Goal: Transaction & Acquisition: Purchase product/service

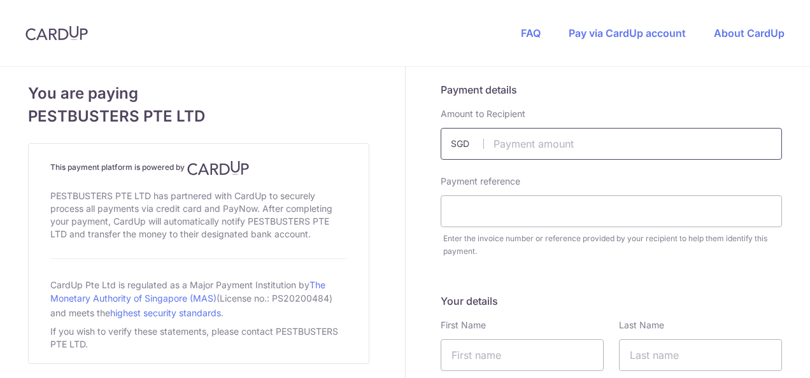
drag, startPoint x: 0, startPoint y: 0, endPoint x: 548, endPoint y: 143, distance: 566.1
click at [548, 143] on input "text" at bounding box center [611, 144] width 341 height 32
type input "320.46"
click at [541, 211] on input "text" at bounding box center [611, 211] width 341 height 32
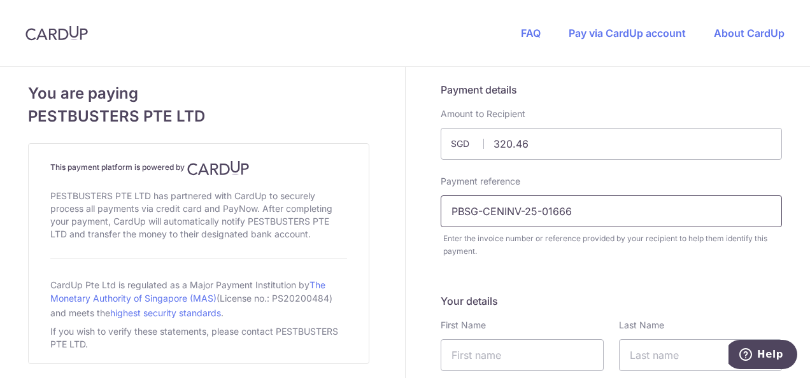
scroll to position [127, 0]
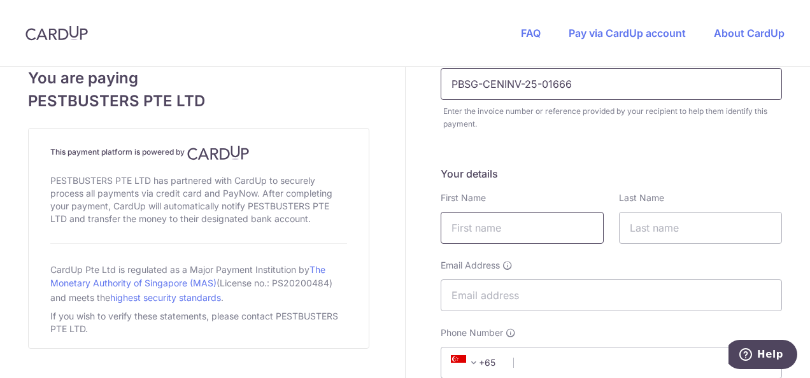
type input "PBSG-CENINV-25-01666"
click at [578, 231] on input "text" at bounding box center [522, 228] width 163 height 32
type input "[PERSON_NAME]"
type input "CHUA"
click at [616, 295] on input "Email Address" at bounding box center [611, 296] width 341 height 32
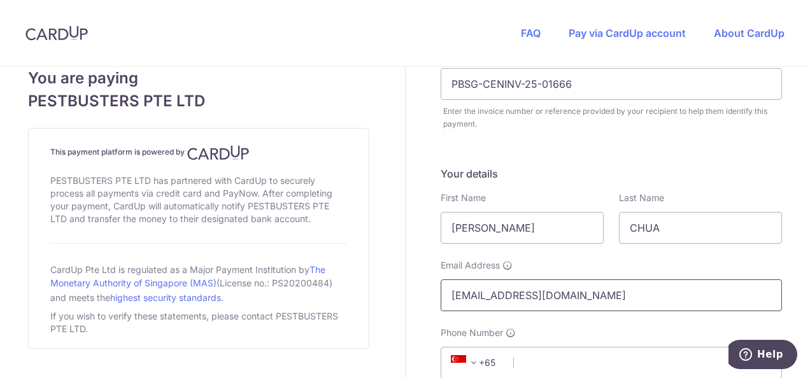
scroll to position [255, 0]
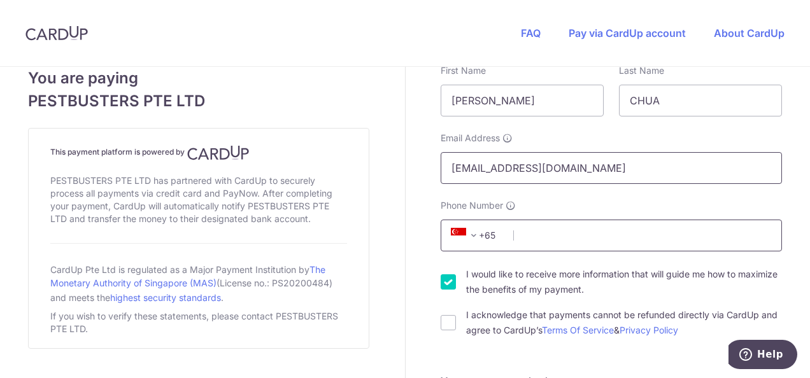
type input "[EMAIL_ADDRESS][DOMAIN_NAME]"
click at [672, 243] on input "Phone Number" at bounding box center [611, 236] width 341 height 32
type input "81770528"
click at [680, 292] on label "I would like to receive more information that will guide me how to maximize the…" at bounding box center [624, 282] width 316 height 31
click at [456, 290] on input "I would like to receive more information that will guide me how to maximize the…" at bounding box center [448, 281] width 15 height 15
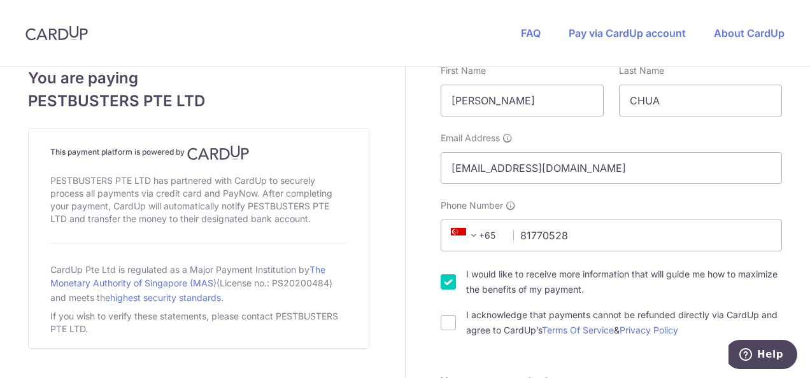
checkbox input "false"
click at [451, 280] on div "I would like to receive more information that will guide me how to maximize the…" at bounding box center [611, 282] width 341 height 31
click at [447, 330] on input "I acknowledge that payments cannot be refunded directly via CardUp and agree to…" at bounding box center [448, 322] width 15 height 15
checkbox input "true"
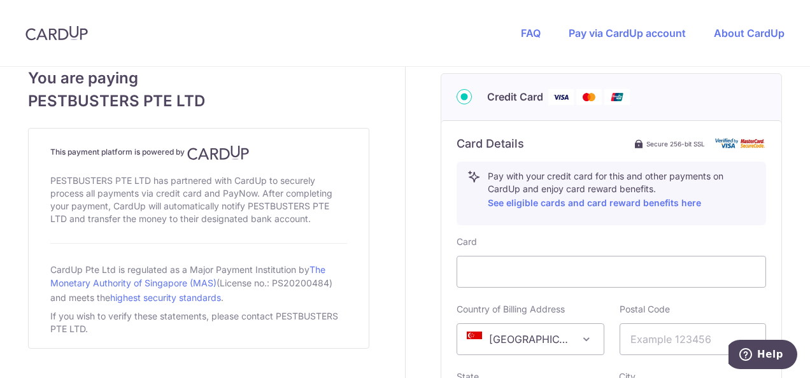
scroll to position [700, 0]
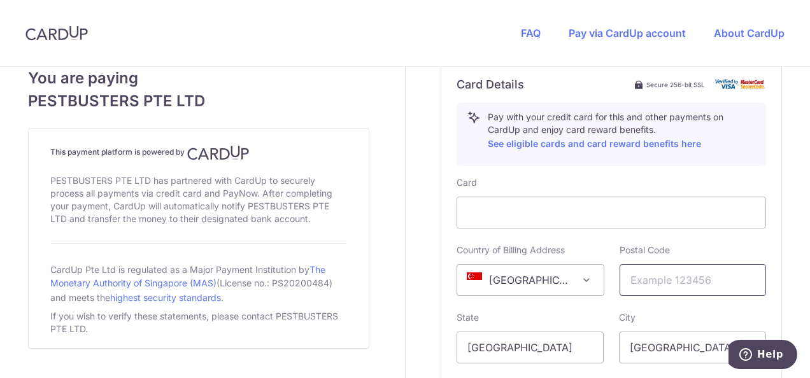
click at [666, 287] on input "text" at bounding box center [693, 280] width 147 height 32
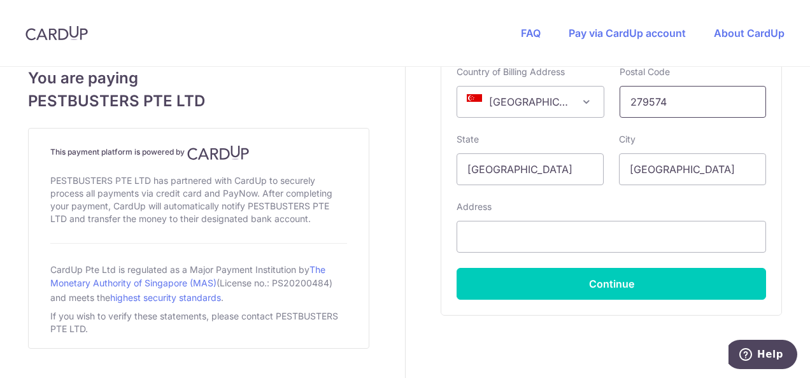
scroll to position [891, 0]
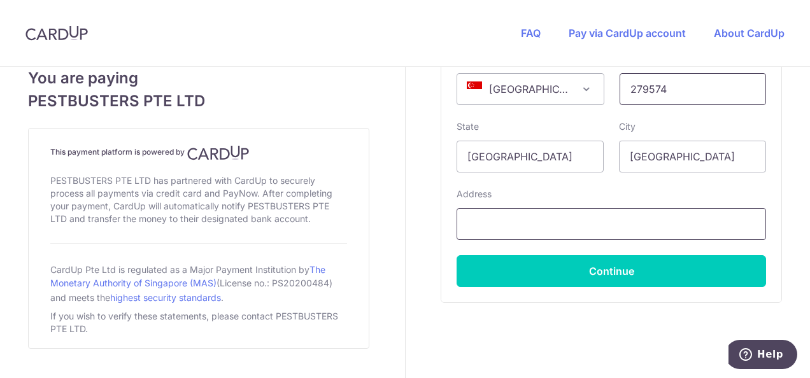
type input "279574"
click at [597, 229] on input "text" at bounding box center [611, 224] width 309 height 32
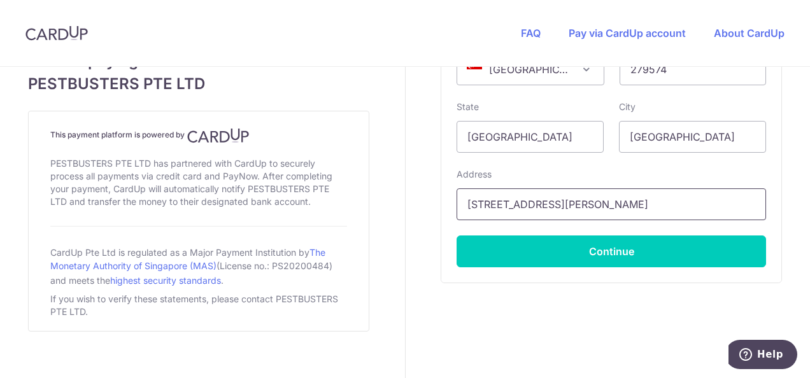
scroll to position [922, 0]
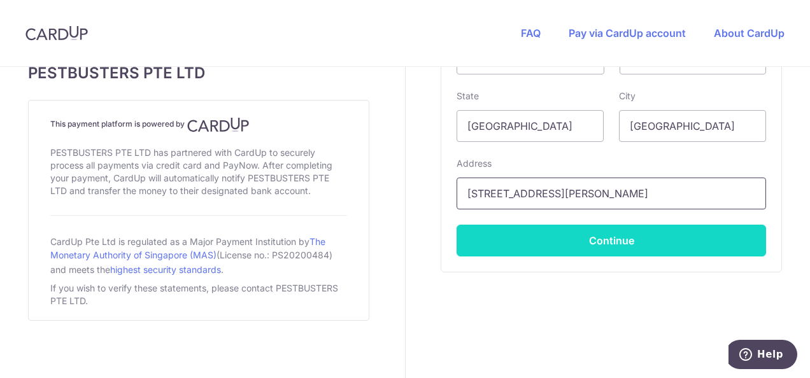
type input "[STREET_ADDRESS][PERSON_NAME]"
click at [621, 238] on button "Continue" at bounding box center [611, 241] width 309 height 32
type input "**** 8183"
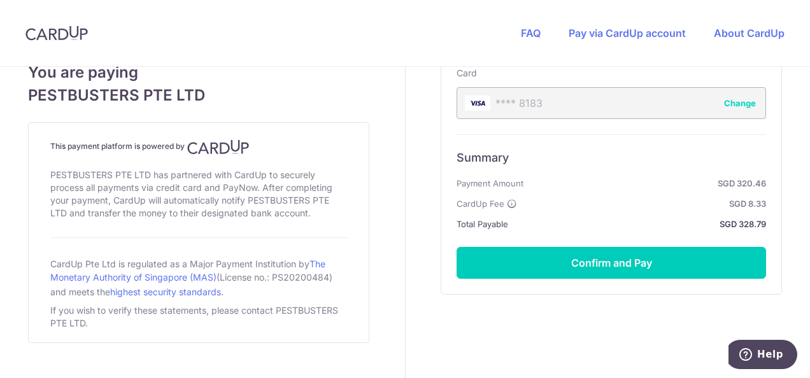
scroll to position [811, 0]
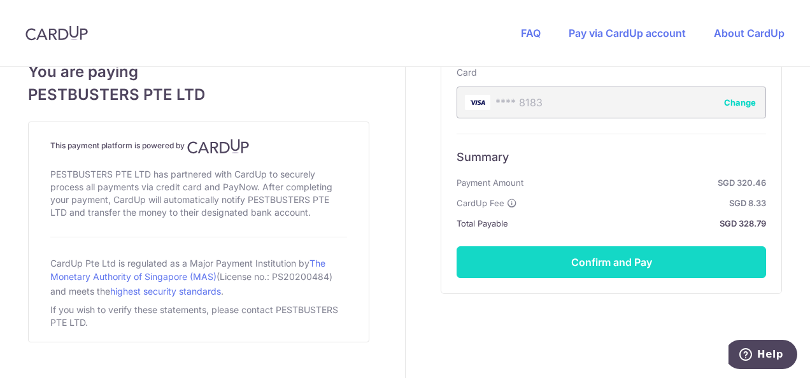
click at [587, 260] on button "Confirm and Pay" at bounding box center [611, 262] width 309 height 32
